Goal: Transaction & Acquisition: Purchase product/service

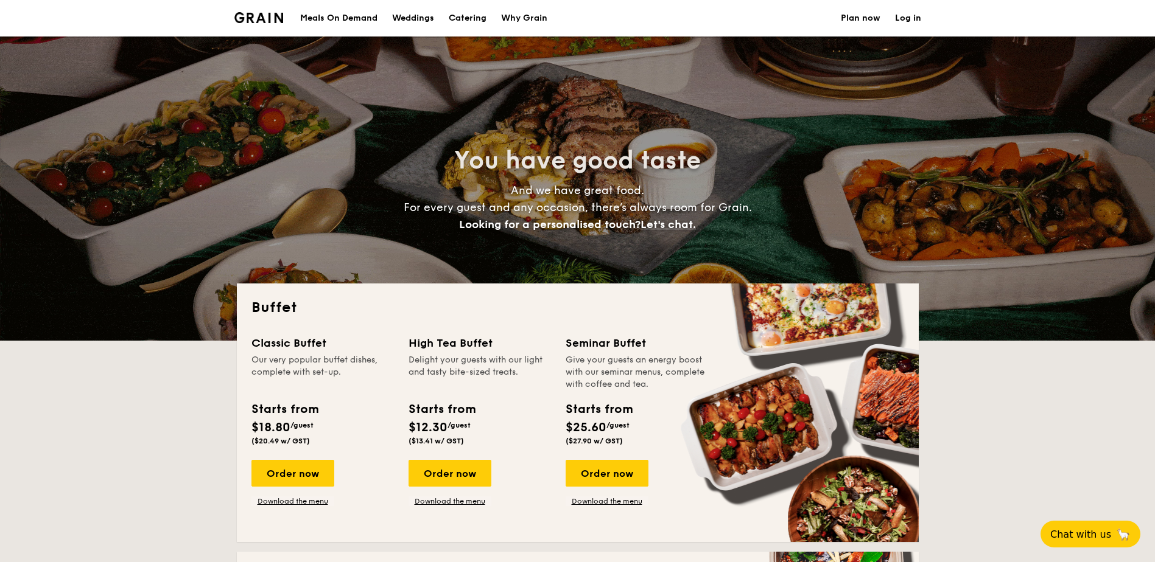
select select
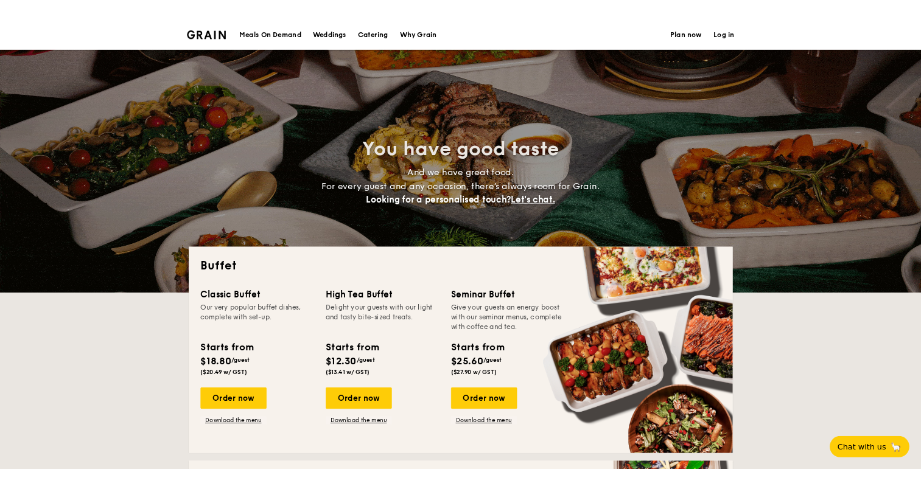
scroll to position [183, 0]
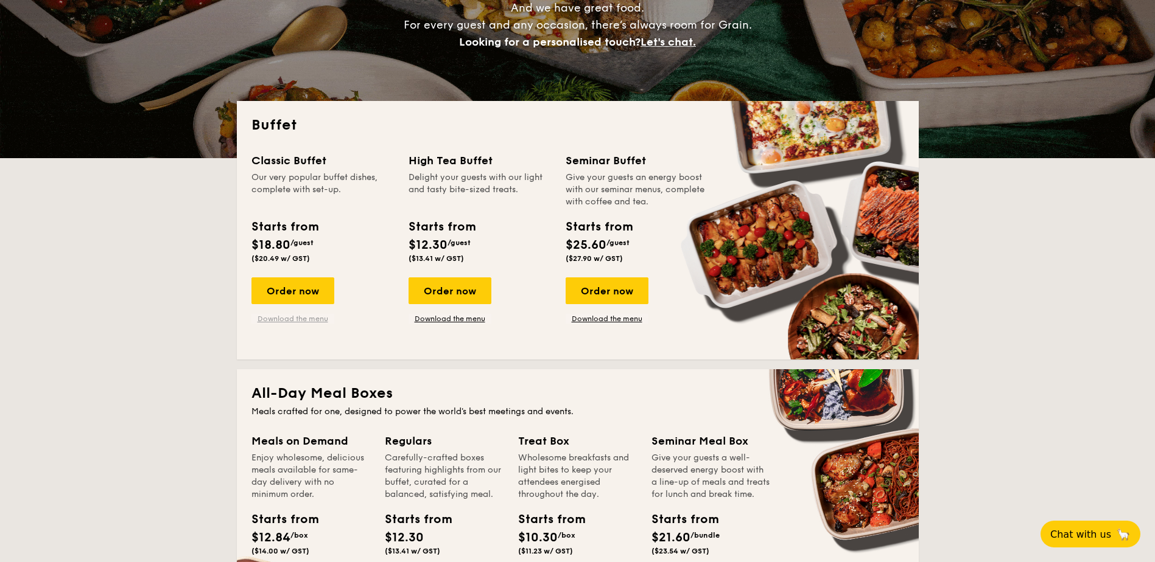
click at [311, 317] on link "Download the menu" at bounding box center [292, 319] width 83 height 10
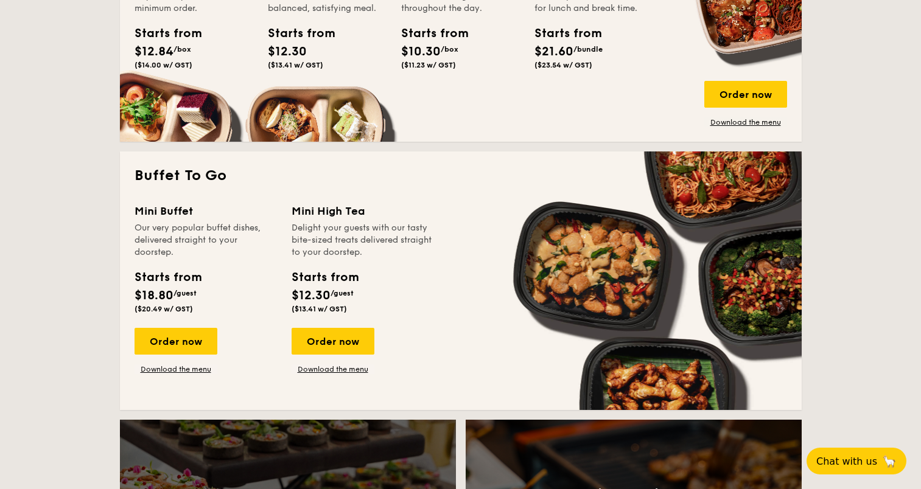
scroll to position [730, 0]
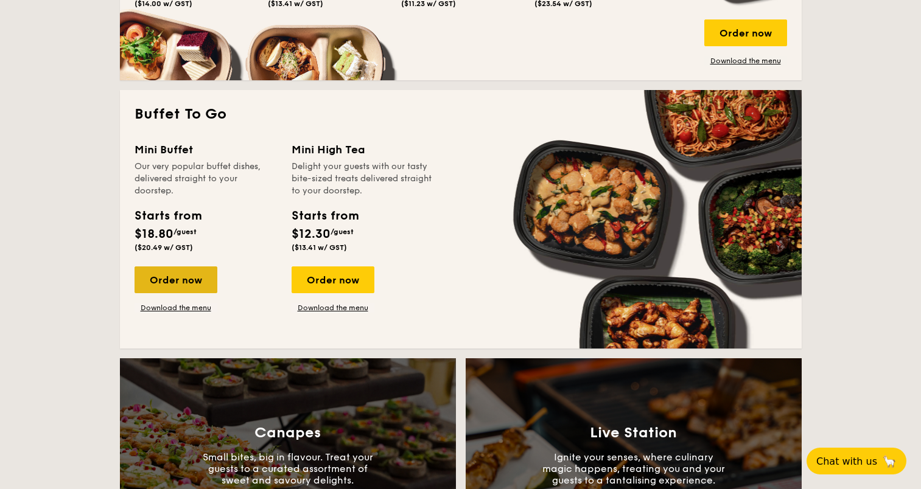
click at [199, 270] on div "Order now" at bounding box center [176, 280] width 83 height 27
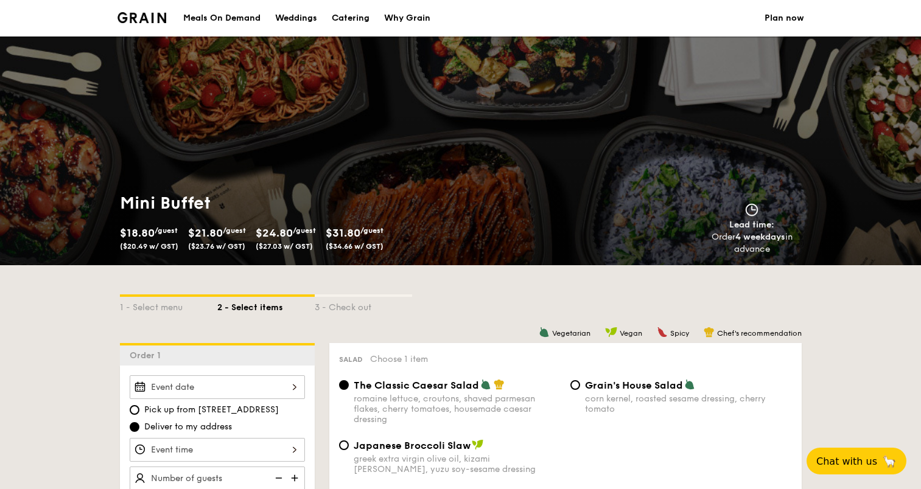
select select
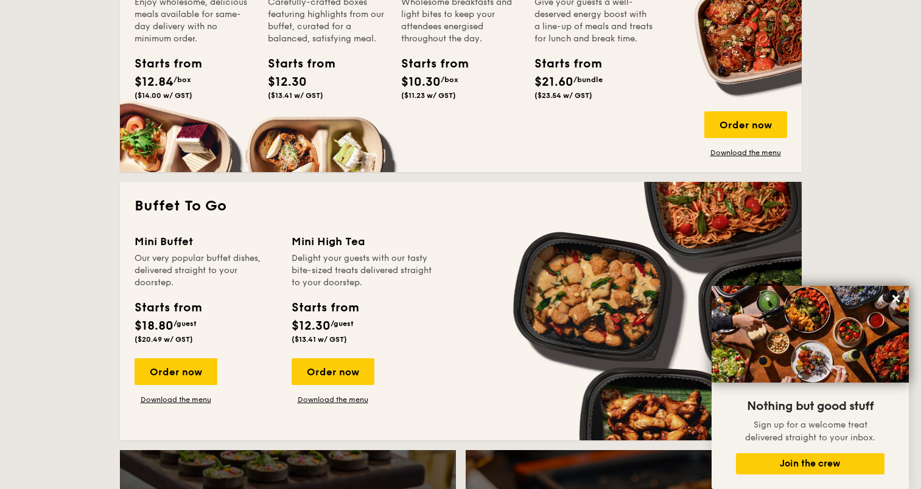
scroll to position [689, 0]
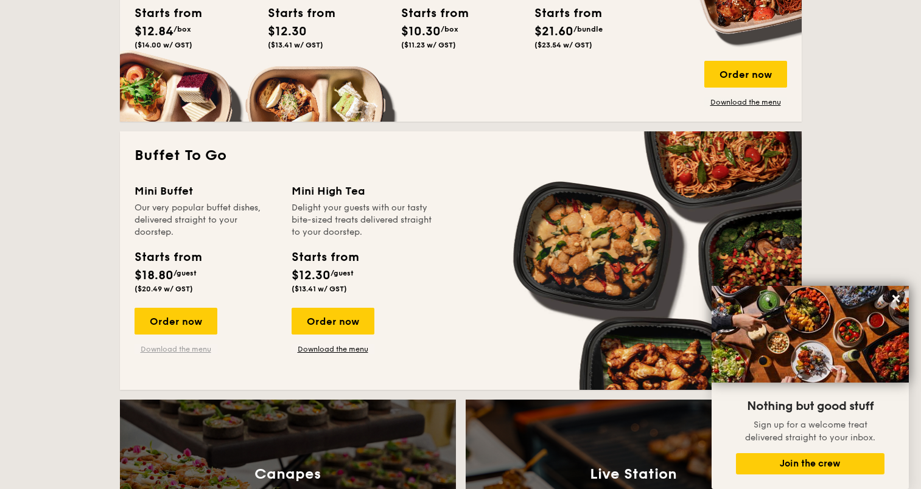
click at [178, 351] on link "Download the menu" at bounding box center [176, 349] width 83 height 10
